Goal: Task Accomplishment & Management: Manage account settings

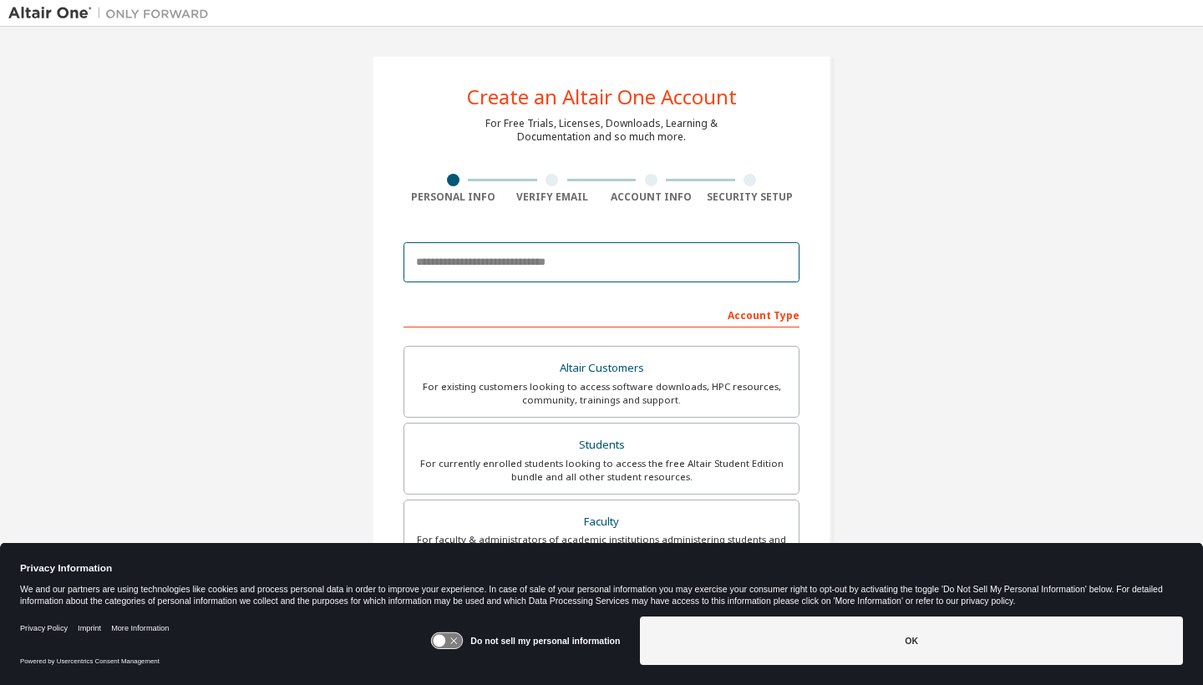
click at [663, 259] on input "email" at bounding box center [601, 262] width 396 height 40
type input "**********"
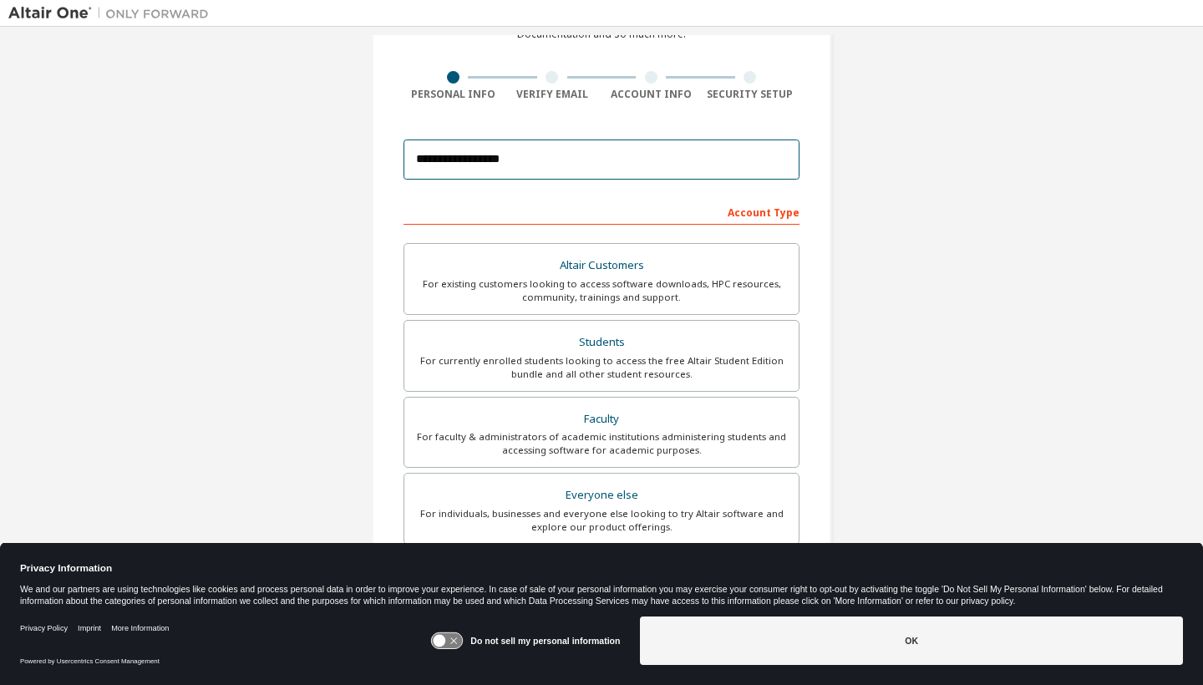
scroll to position [109, 0]
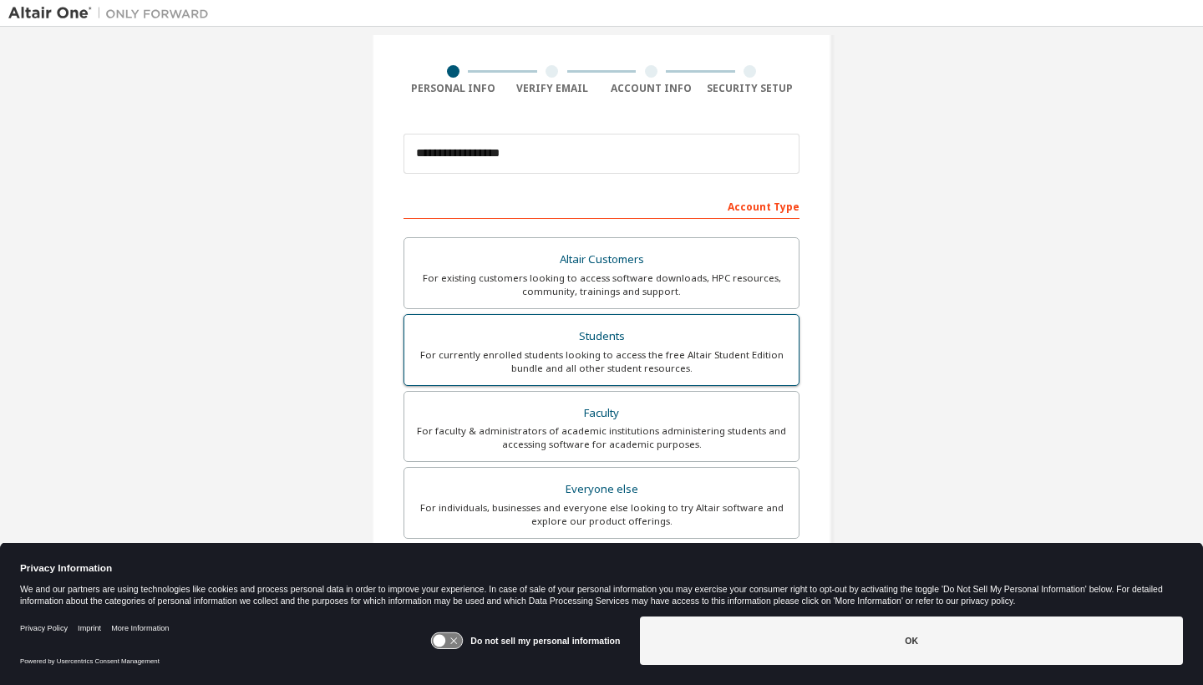
click at [671, 354] on div "For currently enrolled students looking to access the free Altair Student Editi…" at bounding box center [601, 361] width 374 height 27
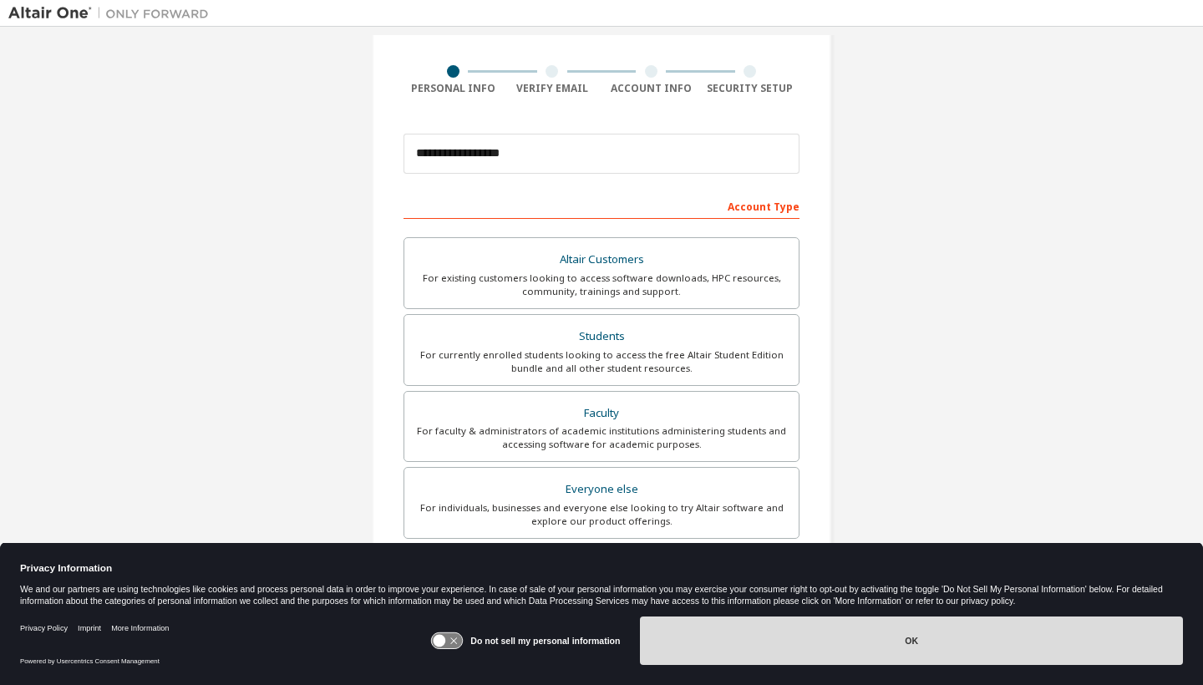
click at [874, 632] on button "OK" at bounding box center [911, 640] width 543 height 48
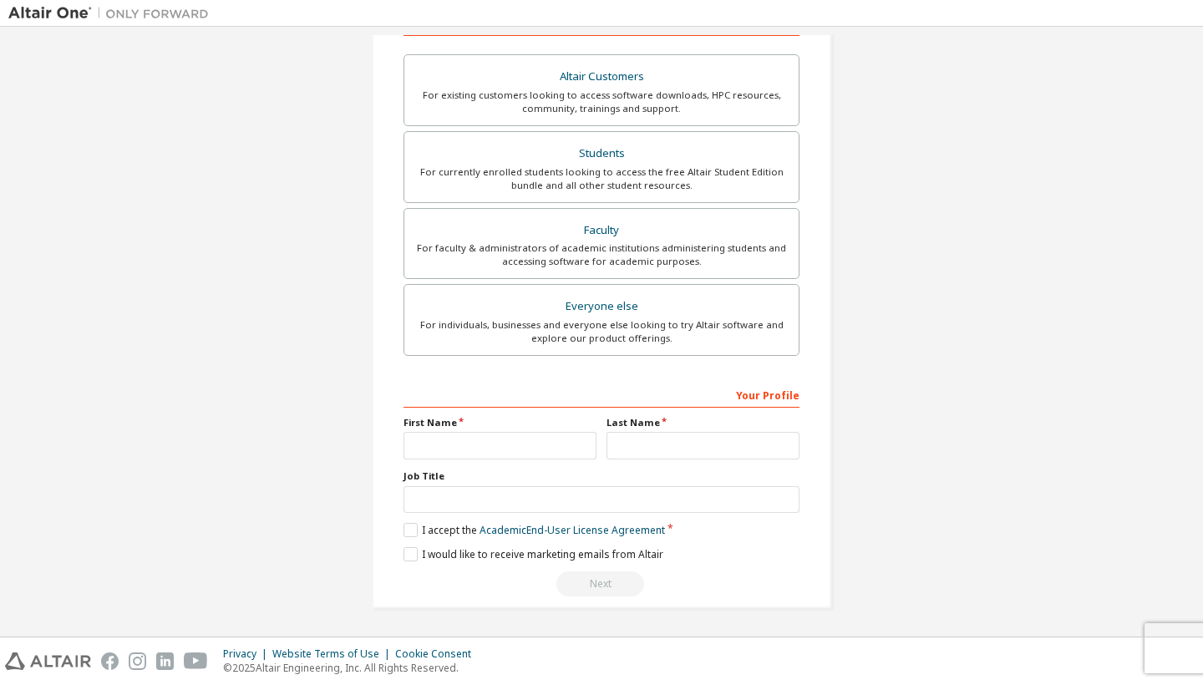
scroll to position [296, 0]
click at [562, 423] on div "First Name" at bounding box center [499, 437] width 203 height 43
type input "******"
type input "*********"
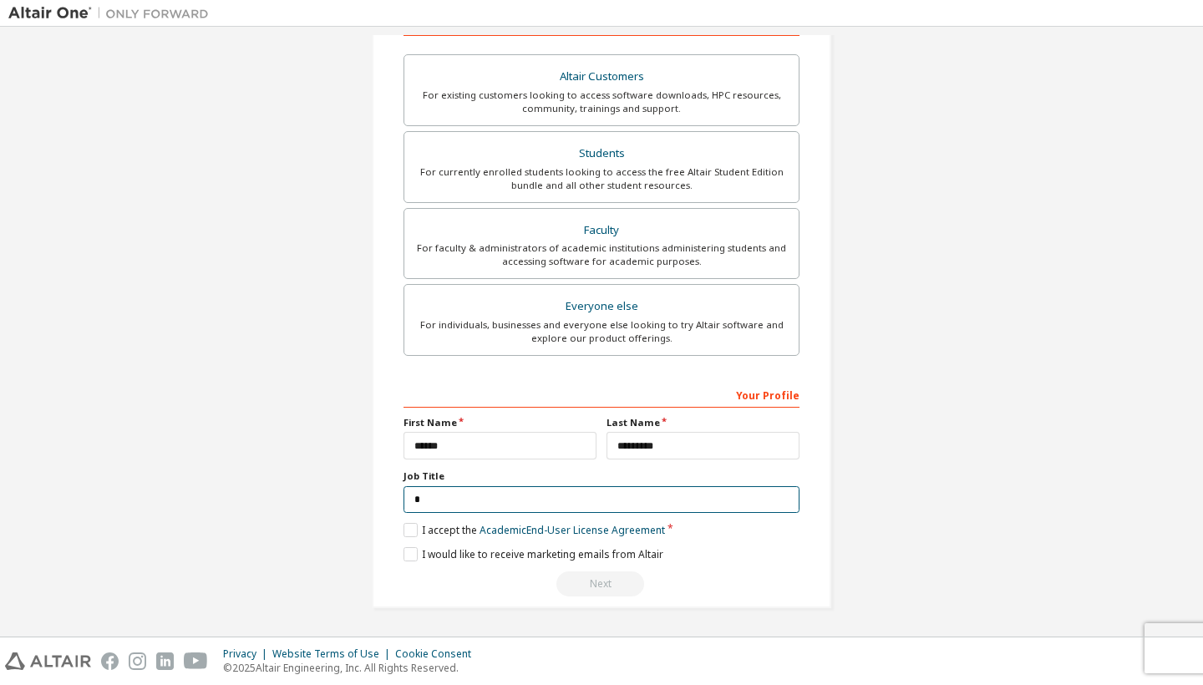
scroll to position [290, 0]
type input "*******"
click at [408, 526] on label "I accept the Academic End-User License Agreement" at bounding box center [533, 531] width 261 height 14
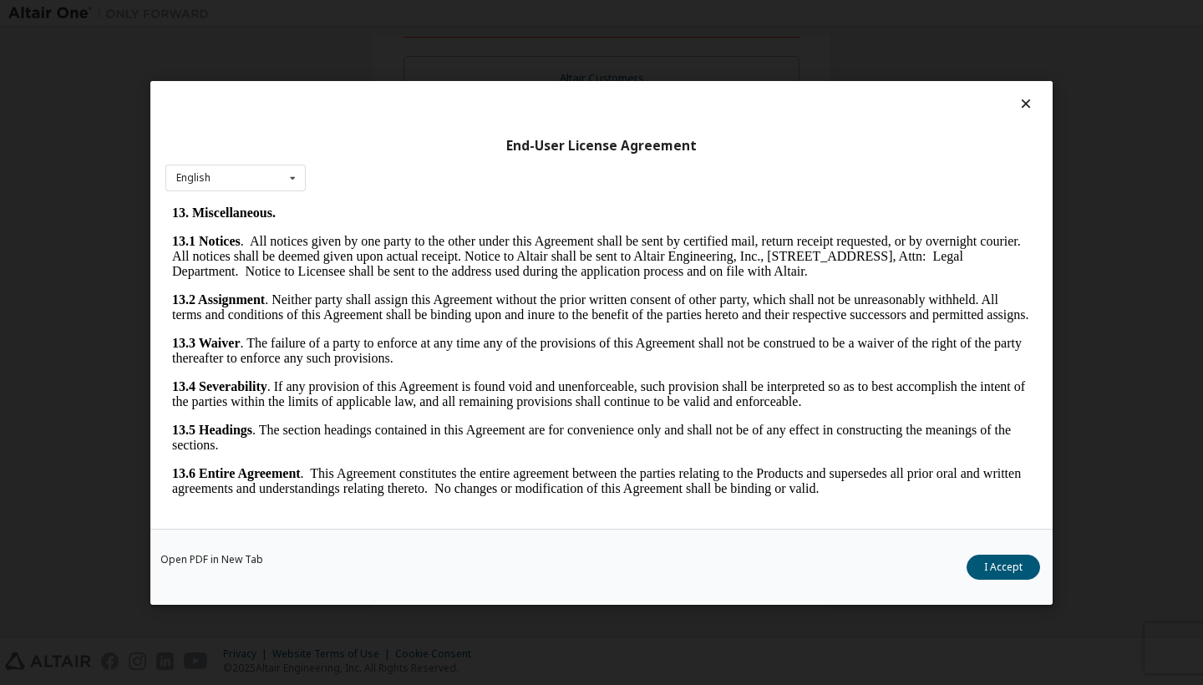
scroll to position [2673, 0]
click at [990, 568] on button "I Accept" at bounding box center [1002, 567] width 73 height 25
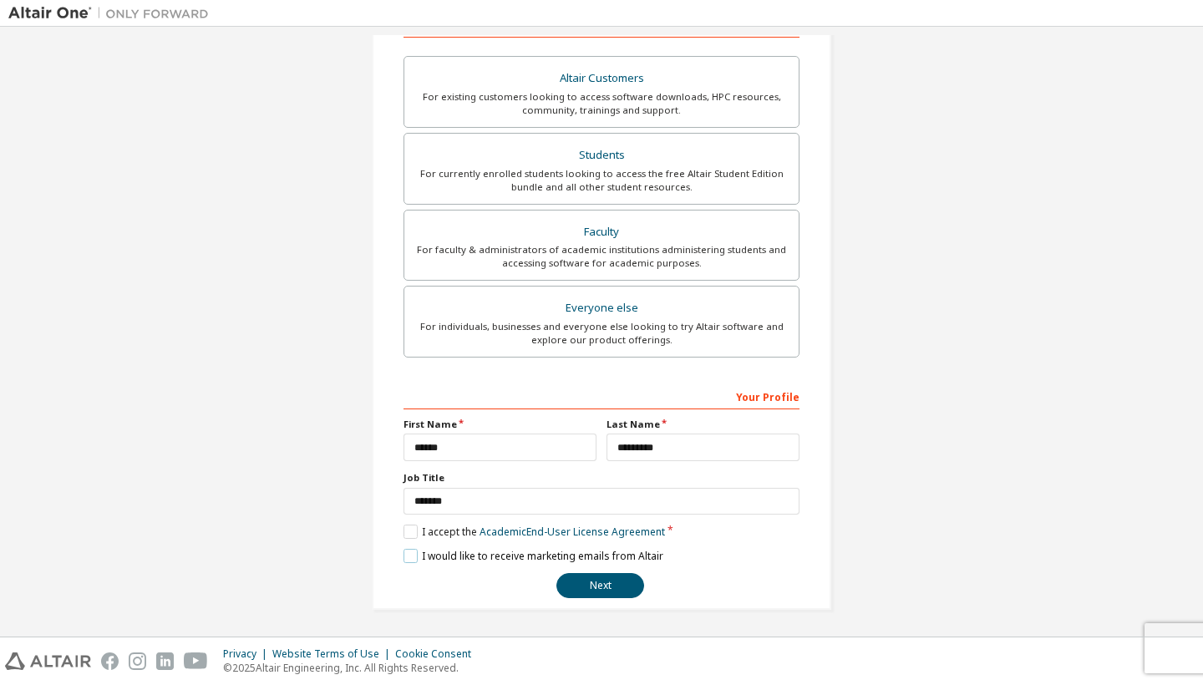
click at [418, 555] on label "I would like to receive marketing emails from Altair" at bounding box center [533, 556] width 260 height 14
click at [604, 584] on button "Next" at bounding box center [600, 585] width 88 height 25
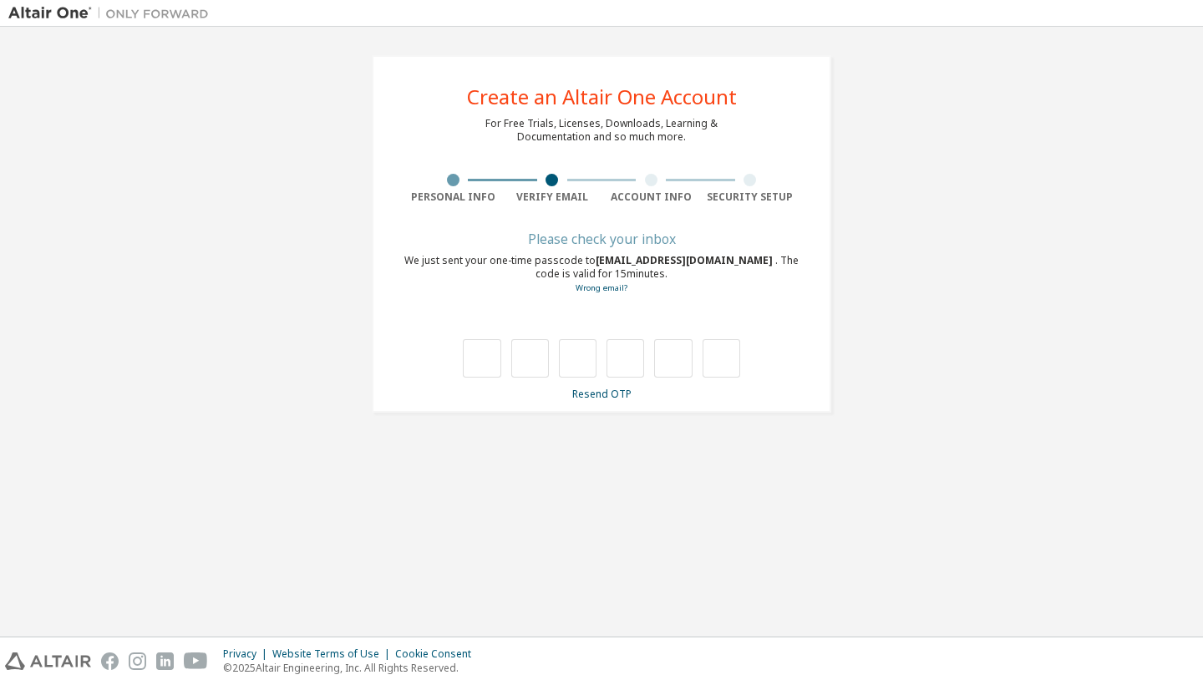
type input "*"
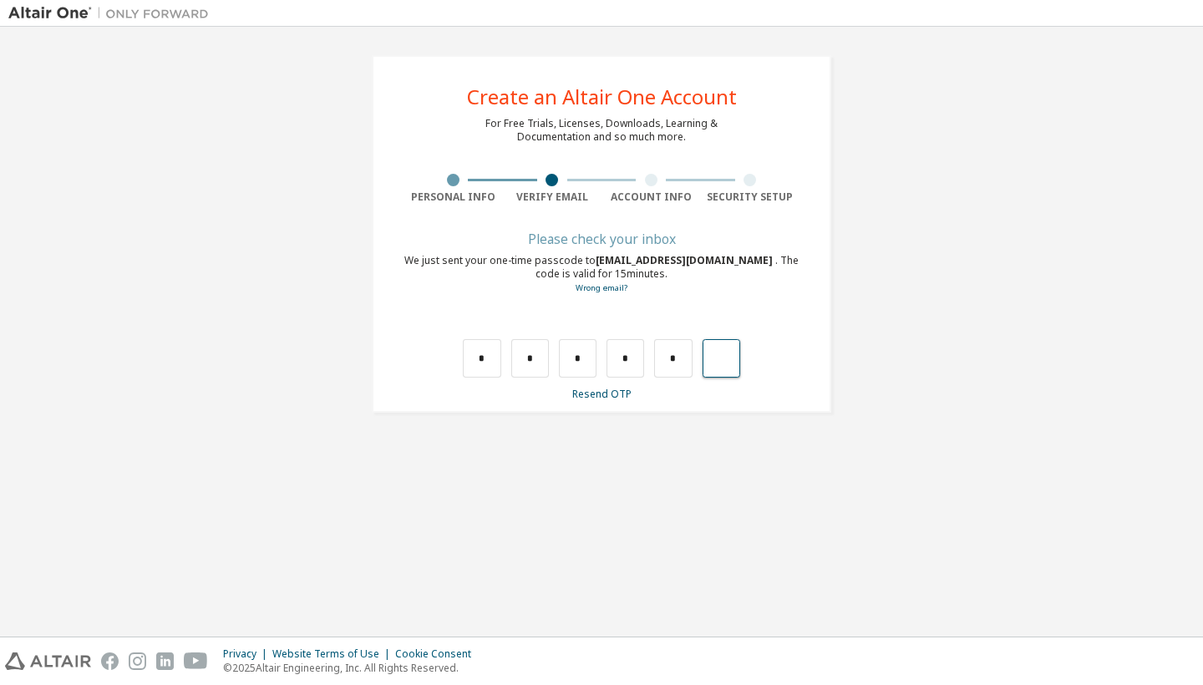
type input "*"
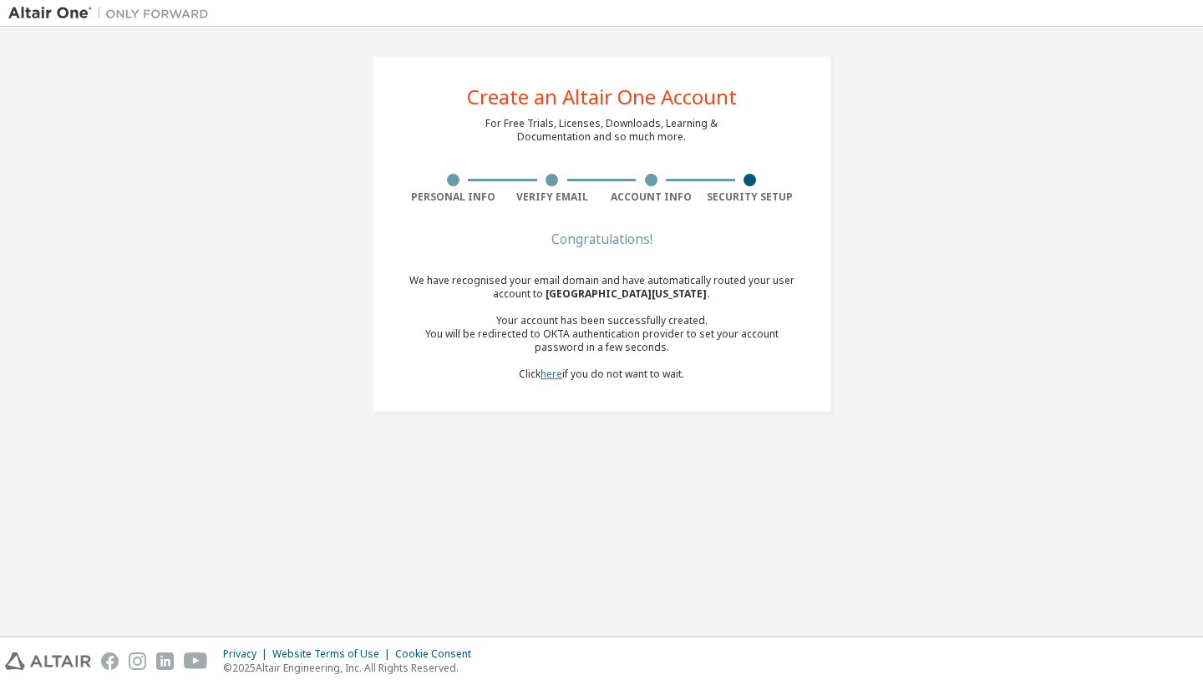
click at [552, 372] on link "here" at bounding box center [551, 374] width 22 height 14
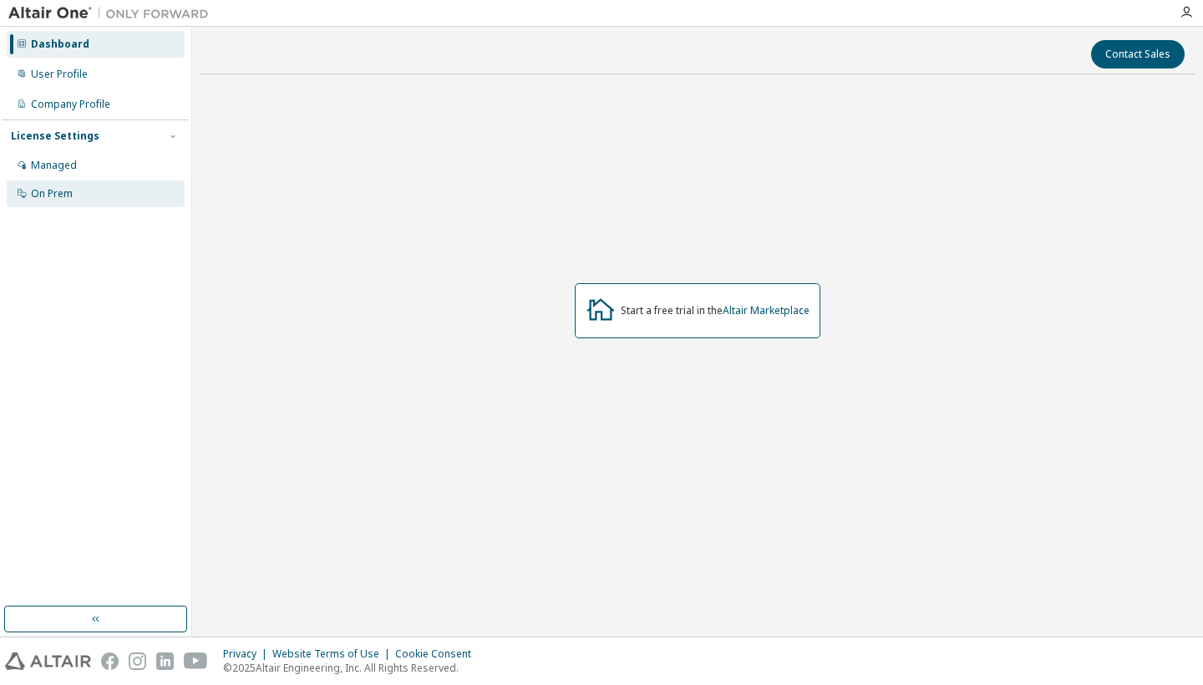
click at [88, 185] on div "On Prem" at bounding box center [96, 193] width 178 height 27
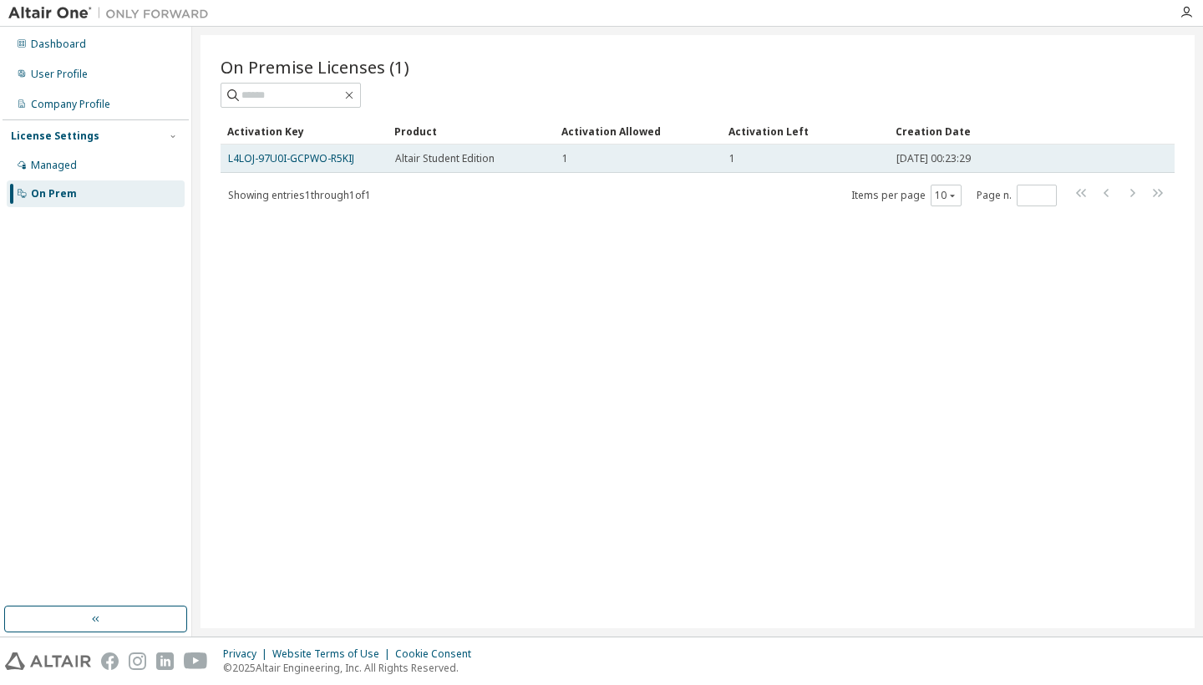
click at [433, 160] on span "Altair Student Edition" at bounding box center [444, 158] width 99 height 13
click at [516, 163] on div "Altair Student Edition" at bounding box center [471, 158] width 152 height 13
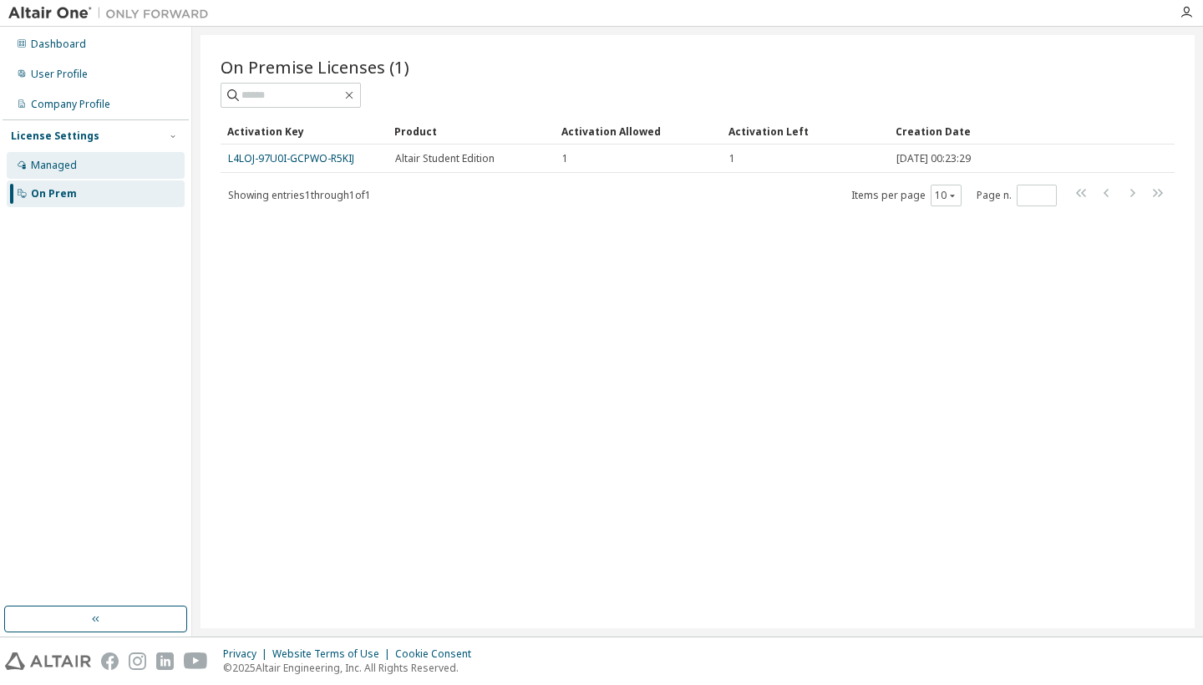
click at [128, 168] on div "Managed" at bounding box center [96, 165] width 178 height 27
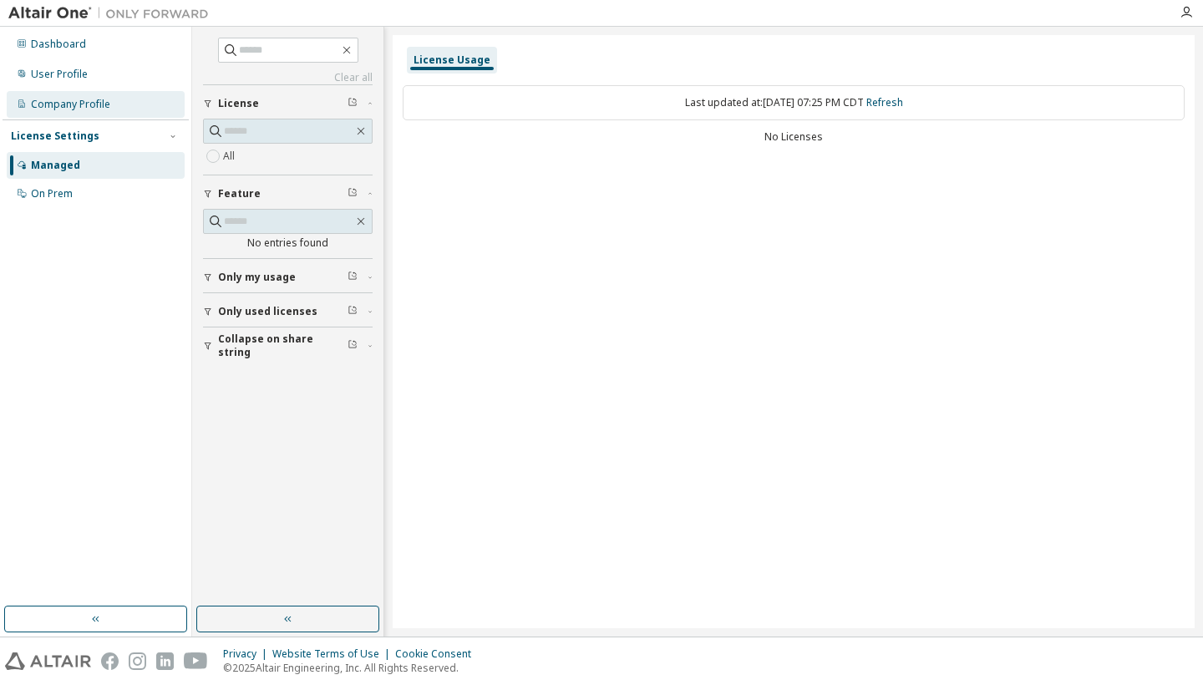
click at [109, 92] on div "Company Profile" at bounding box center [96, 104] width 178 height 27
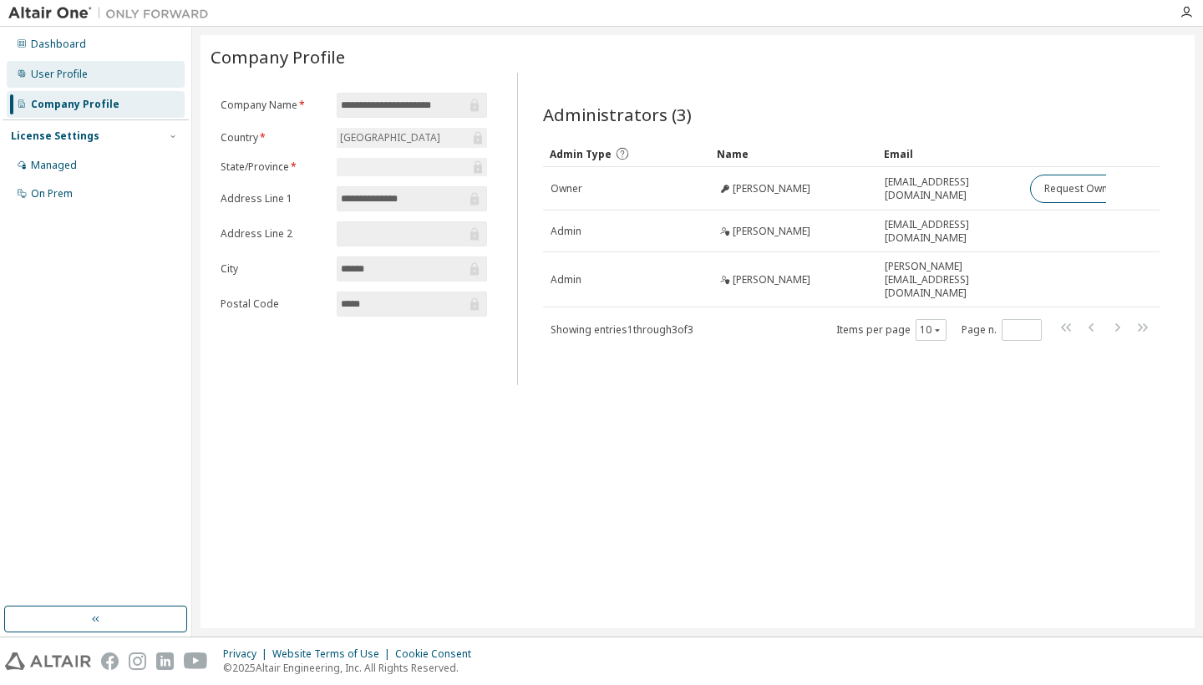
click at [115, 72] on div "User Profile" at bounding box center [96, 74] width 178 height 27
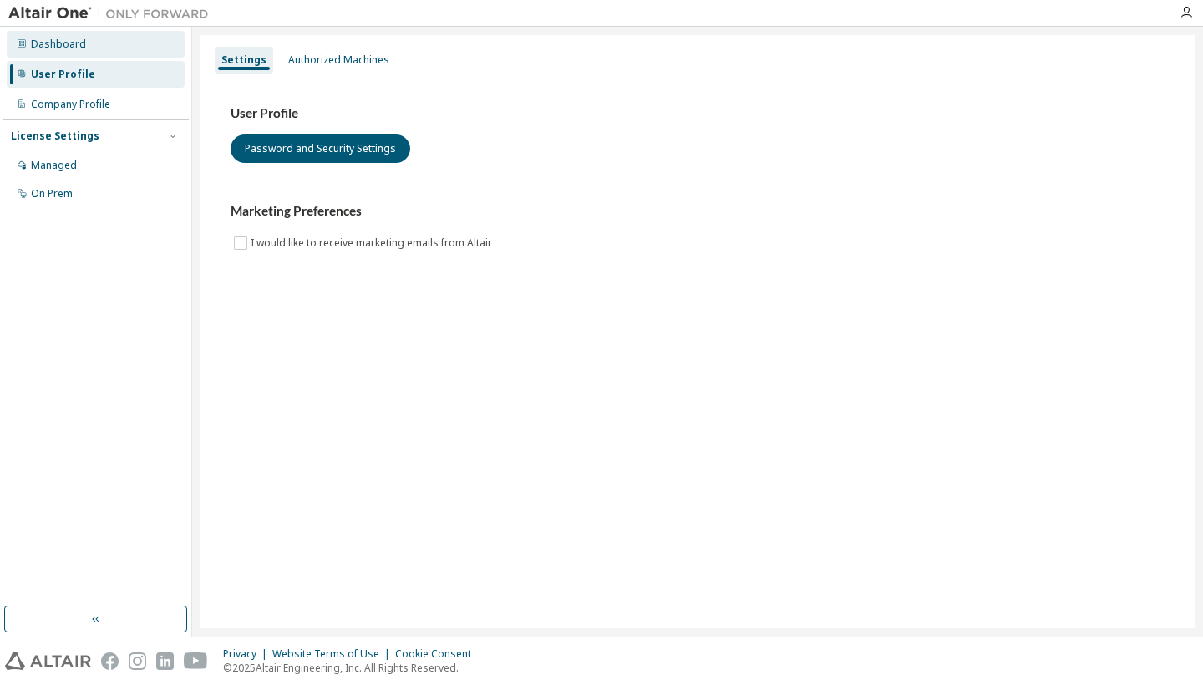
click at [112, 45] on div "Dashboard" at bounding box center [96, 44] width 178 height 27
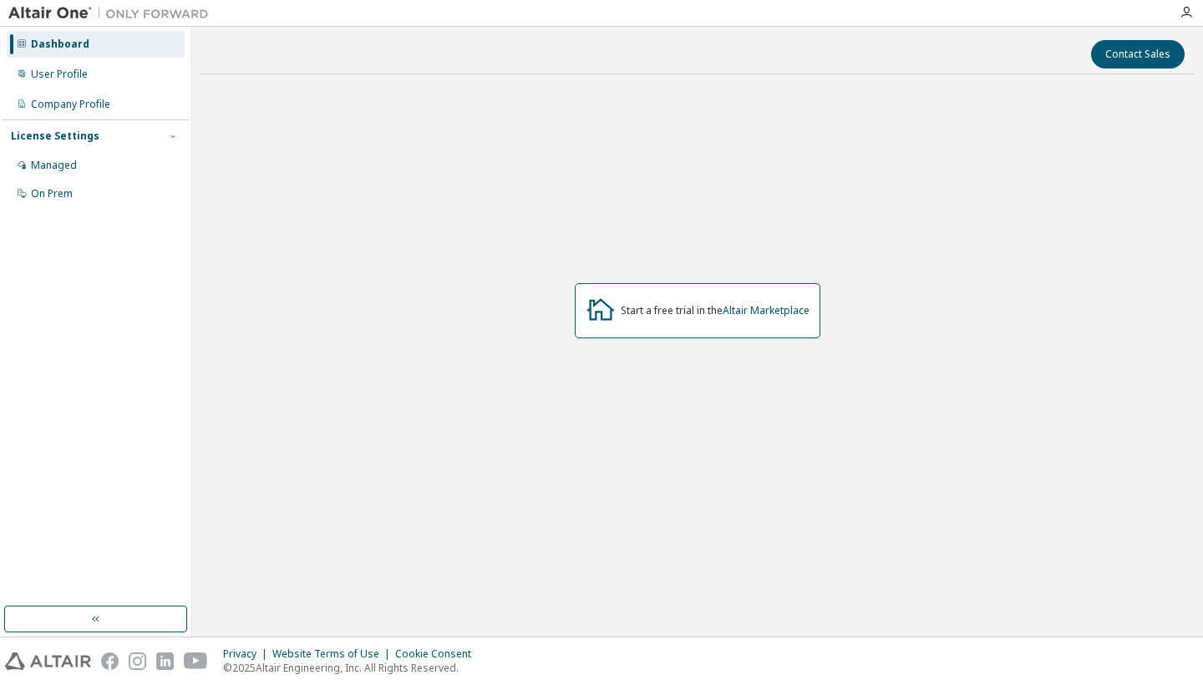
click at [727, 322] on div "Start a free trial in the Altair Marketplace" at bounding box center [698, 310] width 246 height 55
click at [89, 200] on div "On Prem" at bounding box center [96, 193] width 178 height 27
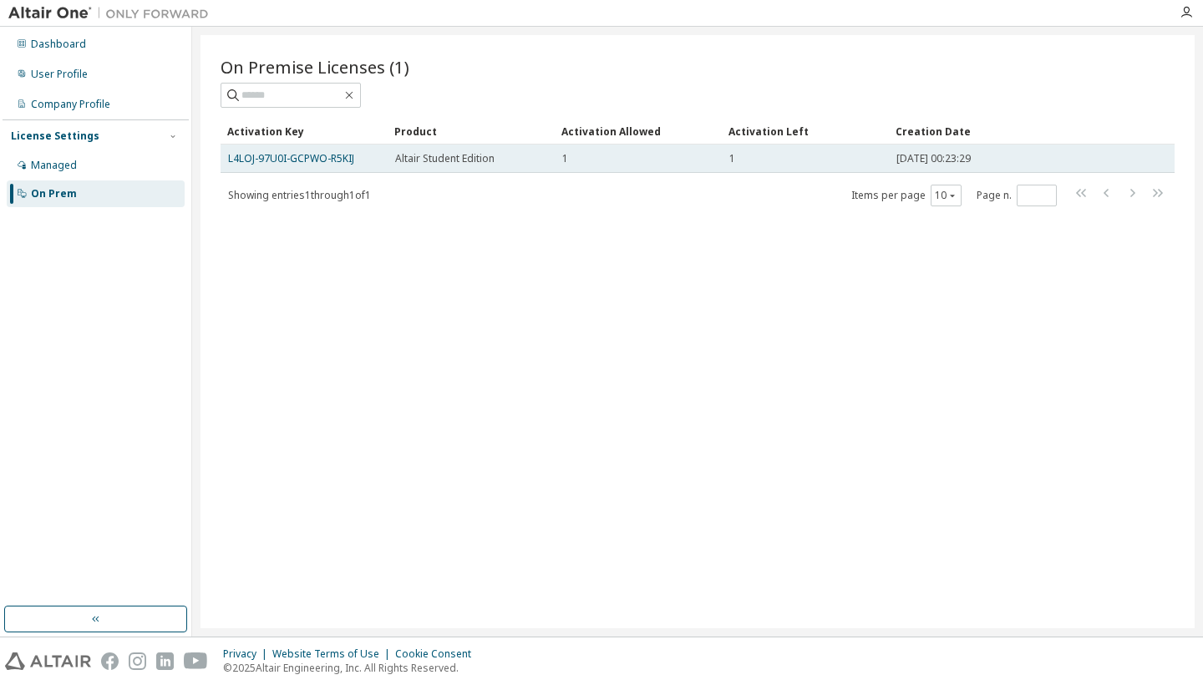
click at [750, 159] on div "1" at bounding box center [805, 158] width 152 height 13
click at [337, 152] on link "L4LOJ-97U0I-GCPWO-R5KIJ" at bounding box center [291, 158] width 126 height 14
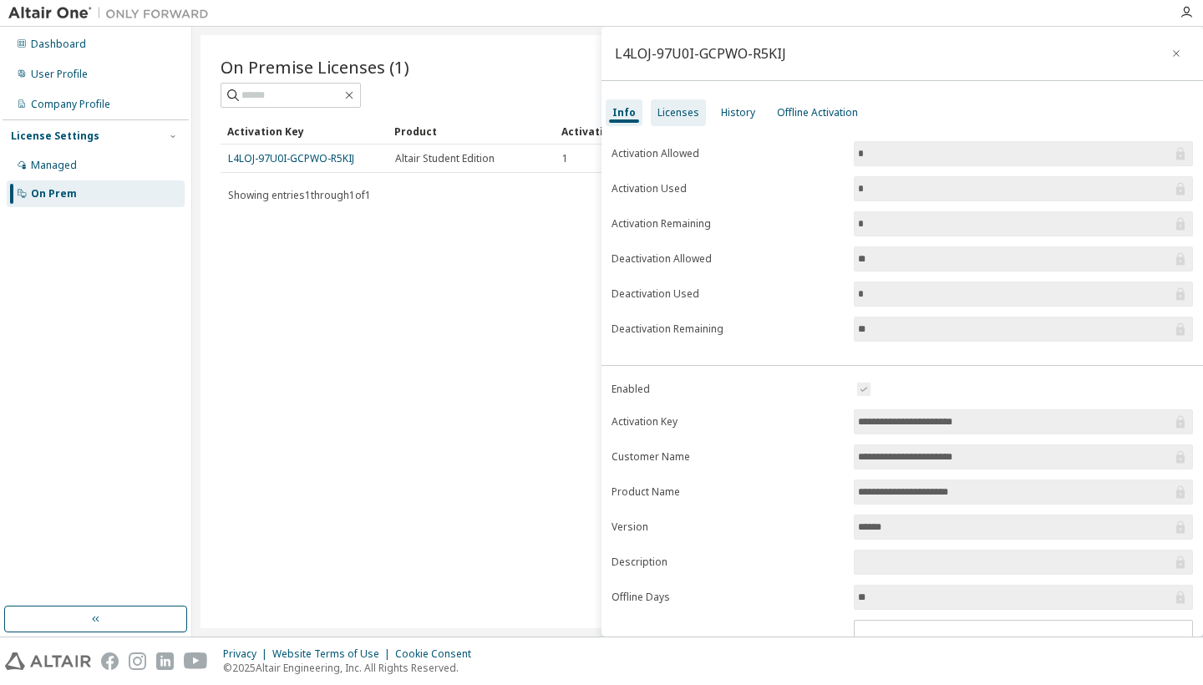
click at [670, 109] on div "Licenses" at bounding box center [678, 112] width 42 height 13
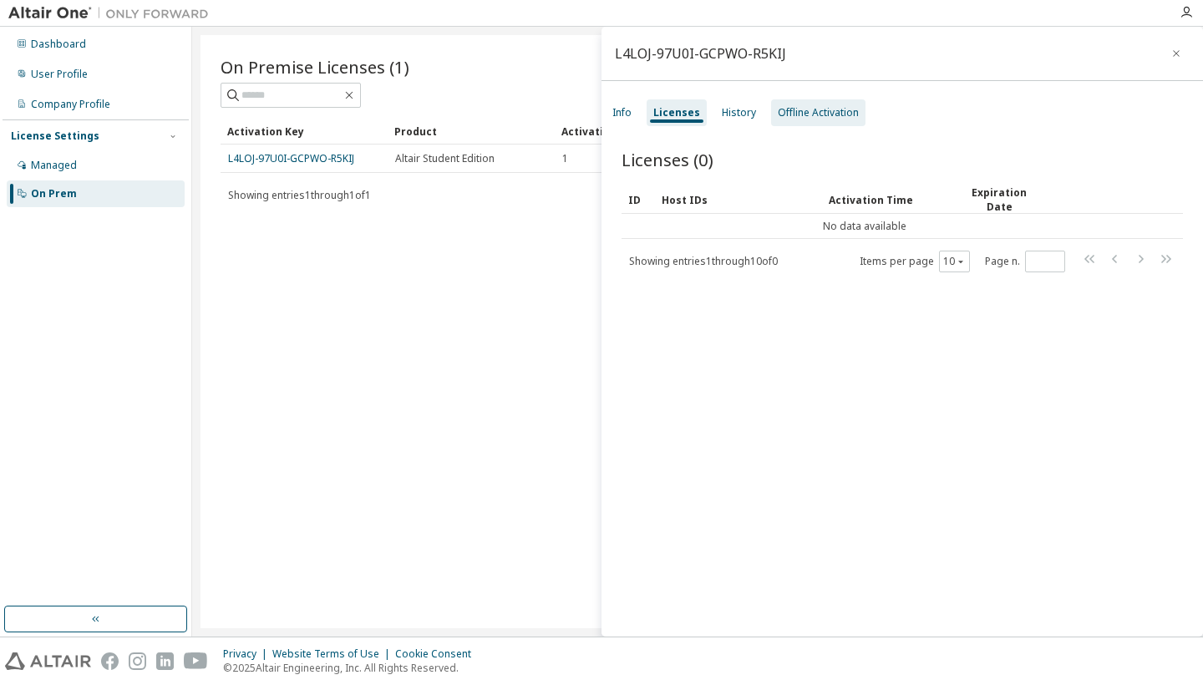
click at [789, 117] on div "Offline Activation" at bounding box center [818, 112] width 81 height 13
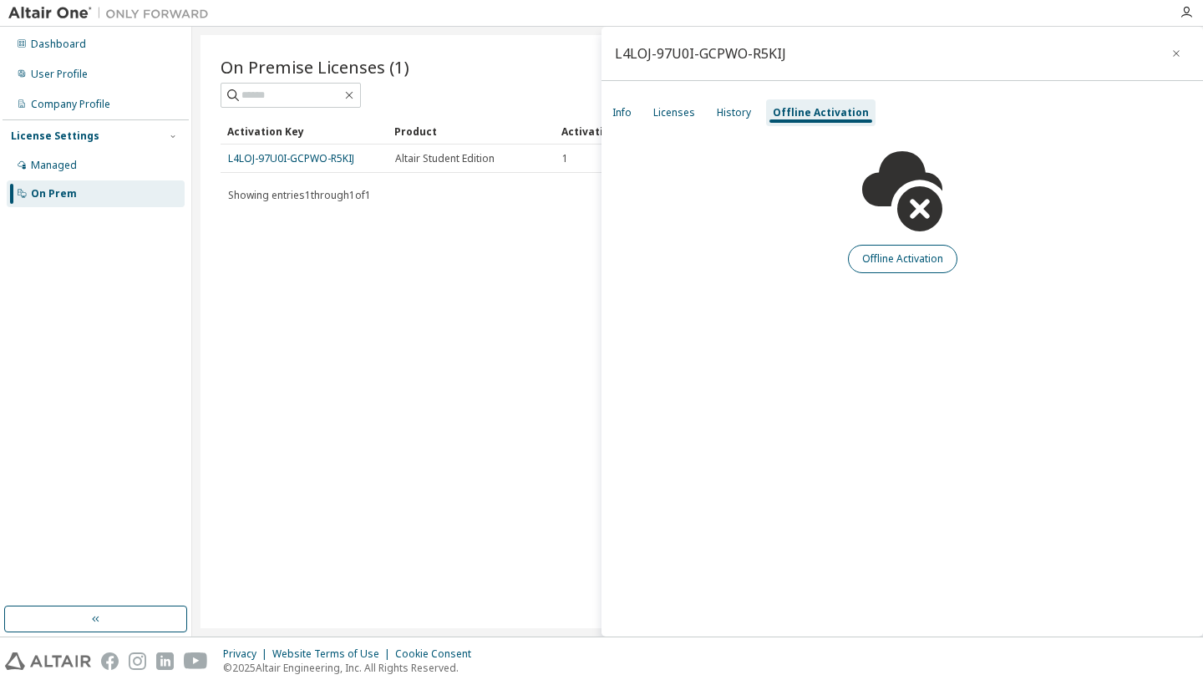
click at [913, 255] on button "Offline Activation" at bounding box center [902, 259] width 109 height 28
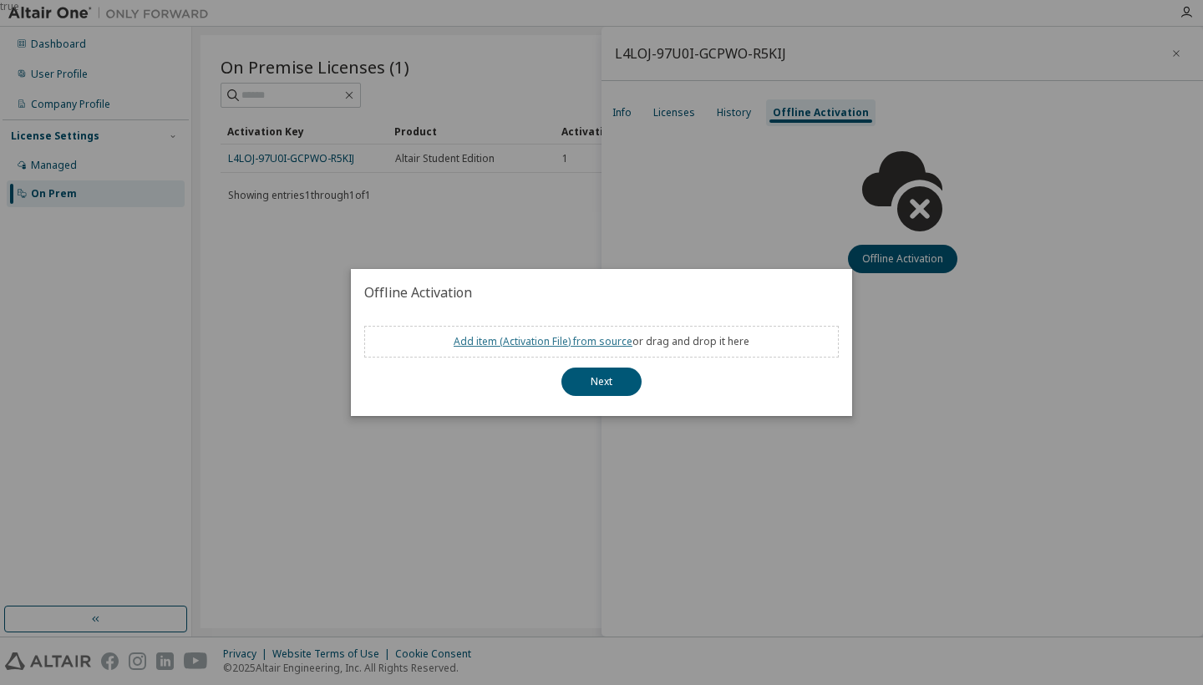
click at [567, 334] on link "Add item ( Activation File ) from source" at bounding box center [543, 341] width 179 height 14
click at [570, 246] on div "true" at bounding box center [601, 342] width 1203 height 685
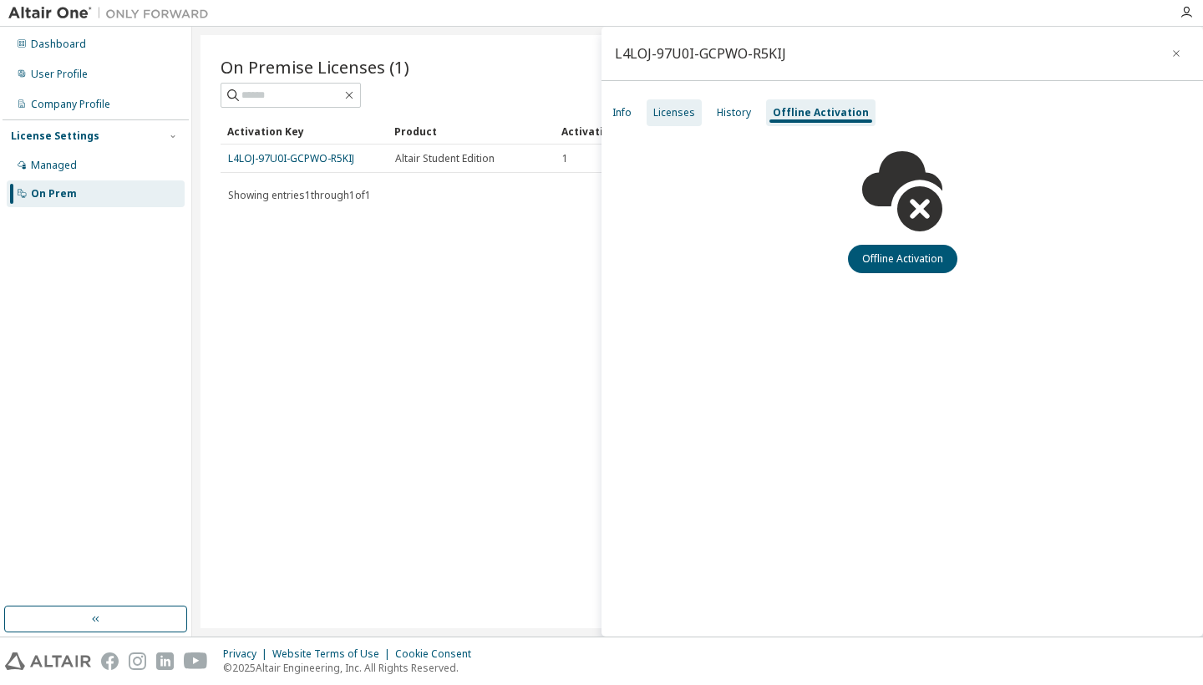
click at [664, 115] on div "Licenses" at bounding box center [674, 112] width 42 height 13
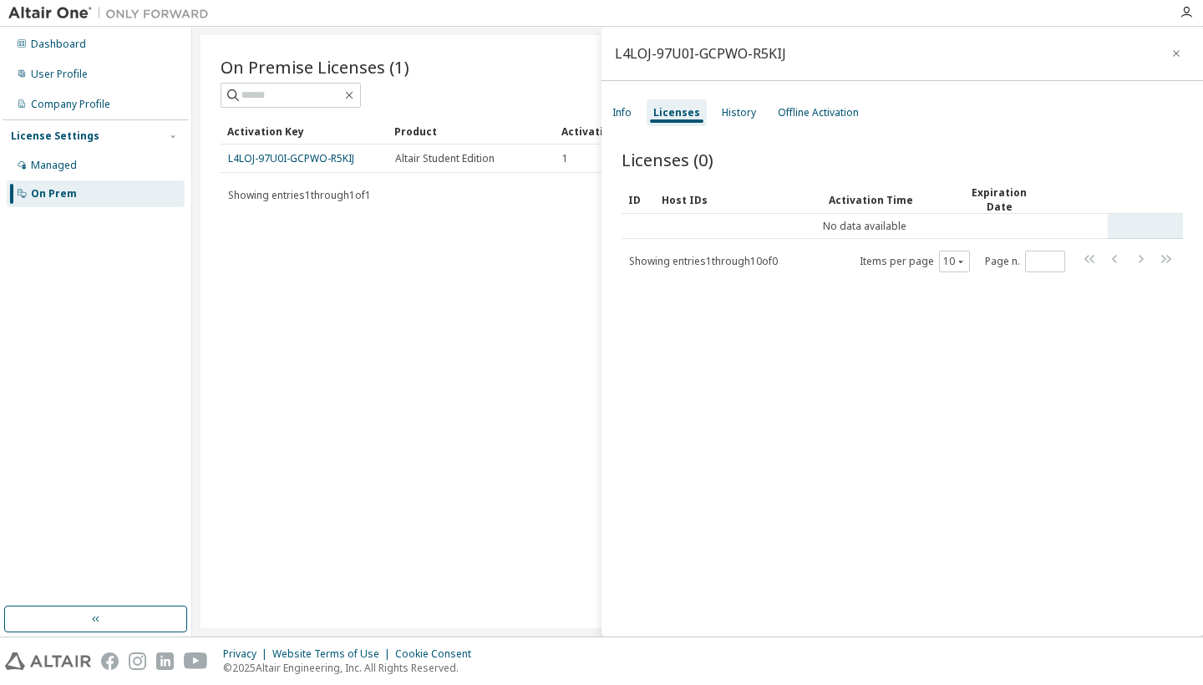
click at [810, 225] on td "No data available" at bounding box center [864, 226] width 486 height 25
click at [614, 112] on div "Info" at bounding box center [621, 112] width 19 height 13
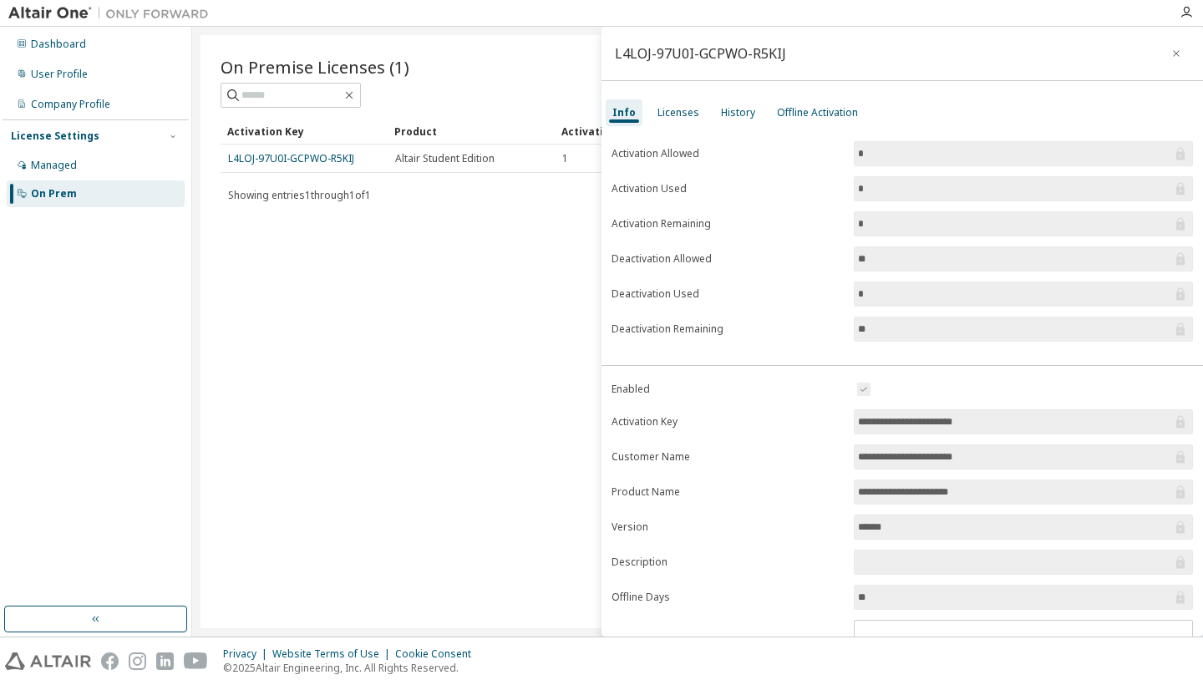
click at [548, 369] on div "On Premise Licenses (1) Clear Load Save Save As Field Operator Value Select fil…" at bounding box center [697, 331] width 994 height 593
click at [1170, 53] on icon "button" at bounding box center [1176, 53] width 12 height 13
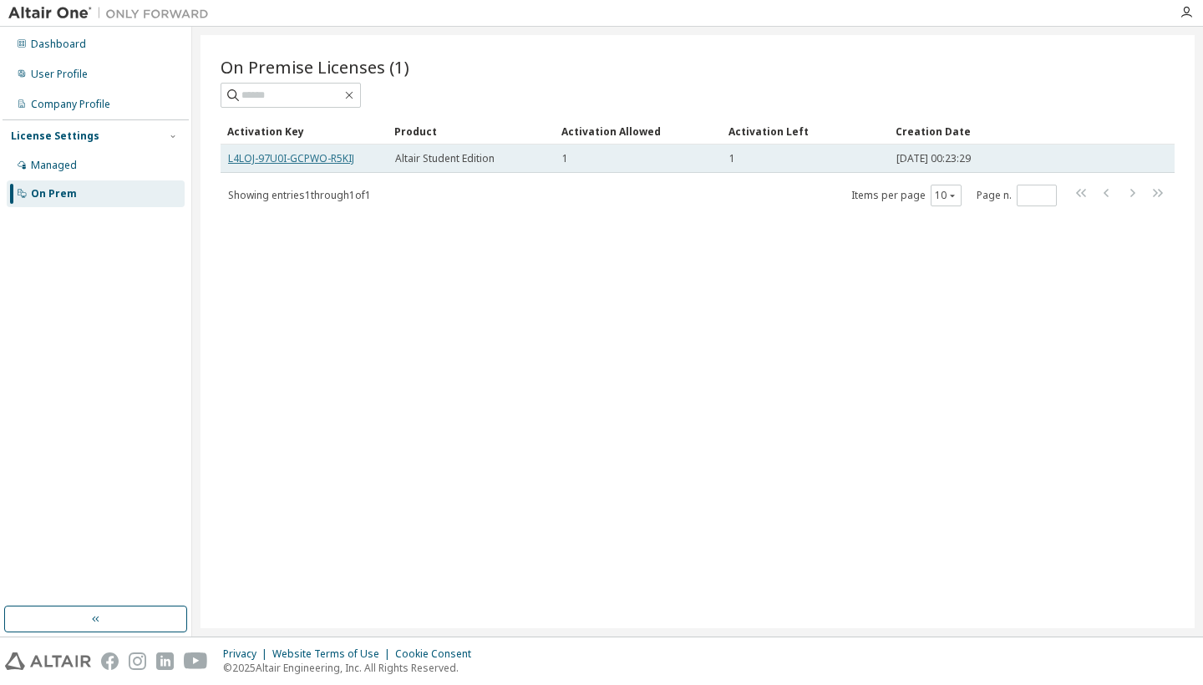
click at [295, 158] on link "L4LOJ-97U0I-GCPWO-R5KIJ" at bounding box center [291, 158] width 126 height 14
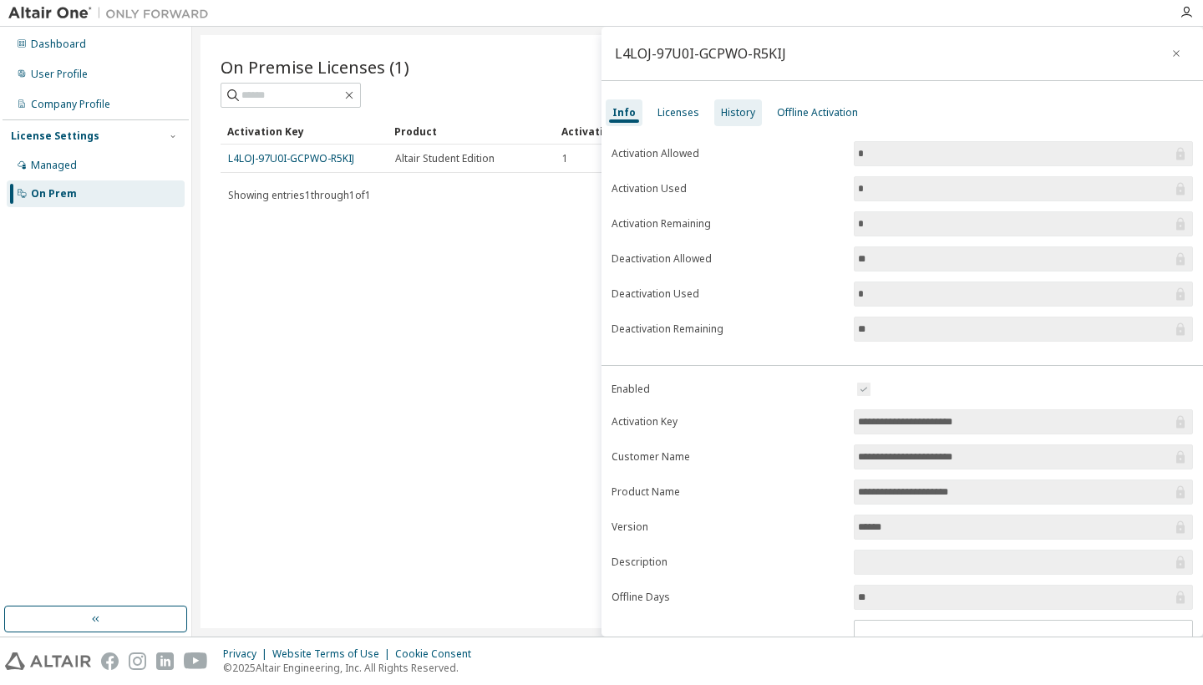
click at [727, 116] on div "History" at bounding box center [738, 112] width 34 height 13
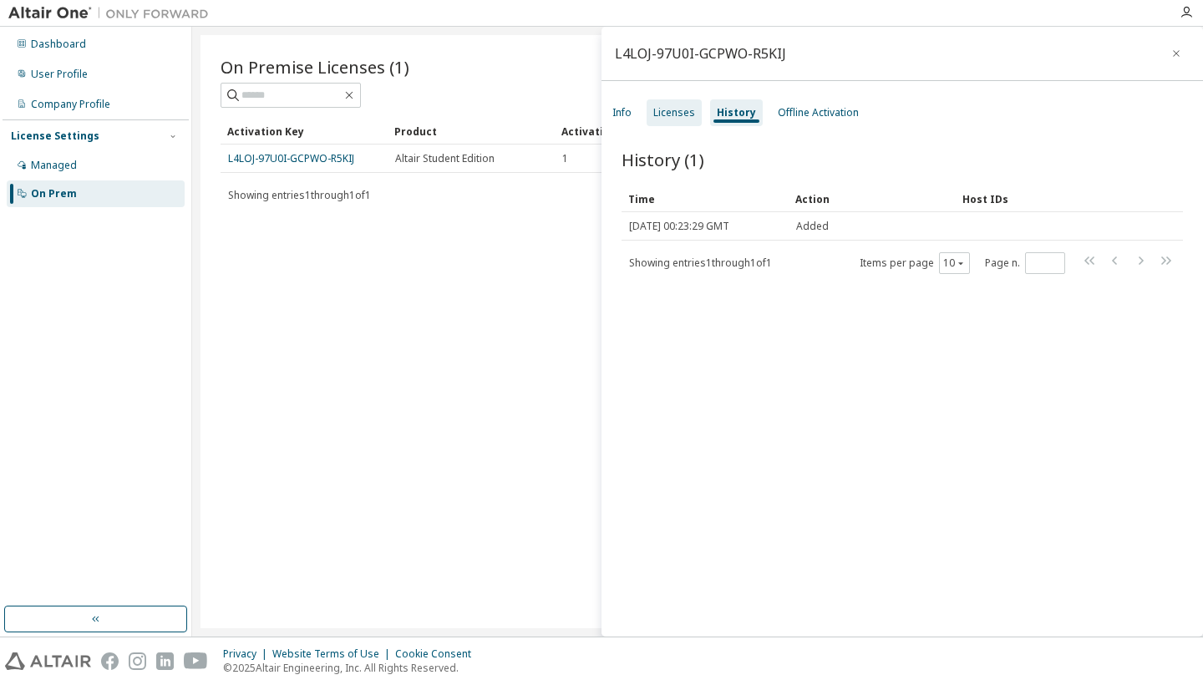
click at [664, 114] on div "Licenses" at bounding box center [674, 112] width 42 height 13
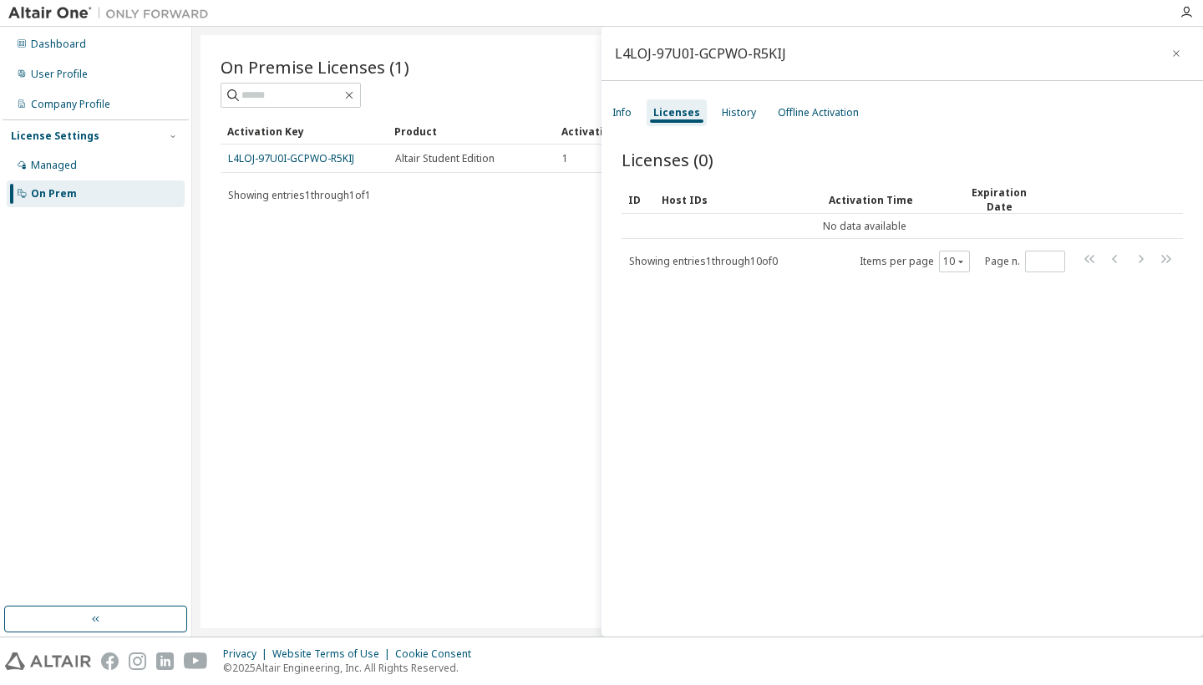
click at [317, 2] on div at bounding box center [693, 13] width 952 height 26
